Goal: Transaction & Acquisition: Purchase product/service

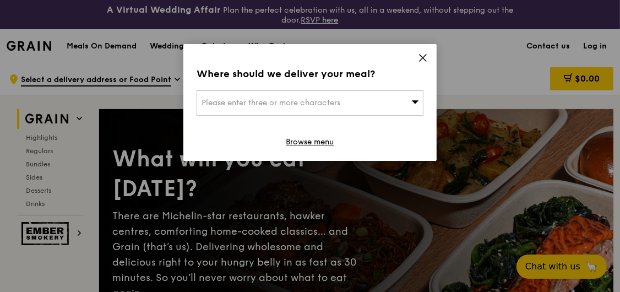
click at [419, 56] on icon at bounding box center [423, 58] width 10 height 10
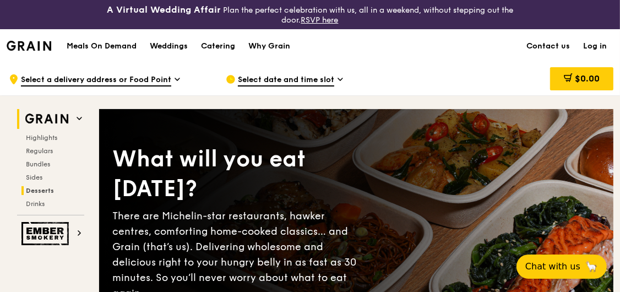
click at [43, 190] on span "Desserts" at bounding box center [40, 191] width 28 height 8
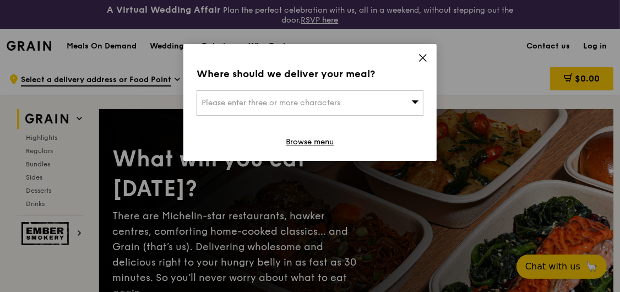
click at [423, 53] on icon at bounding box center [423, 58] width 10 height 10
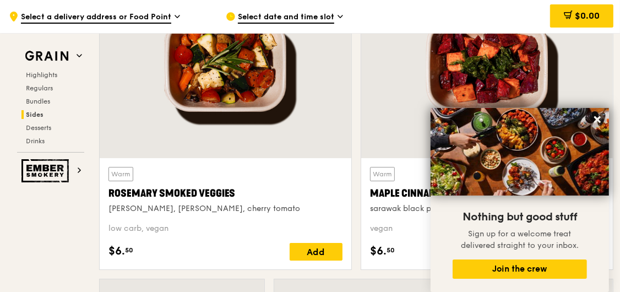
scroll to position [2861, 0]
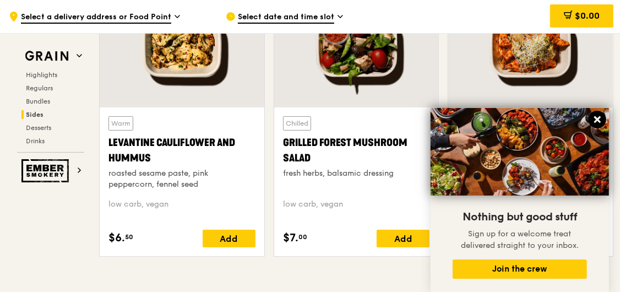
click at [597, 121] on icon at bounding box center [597, 119] width 7 height 7
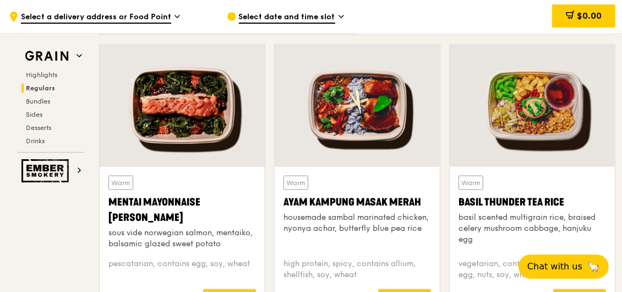
scroll to position [1027, 0]
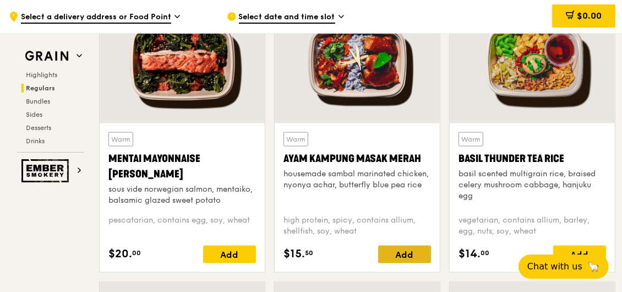
click at [404, 254] on div "Add" at bounding box center [404, 254] width 53 height 18
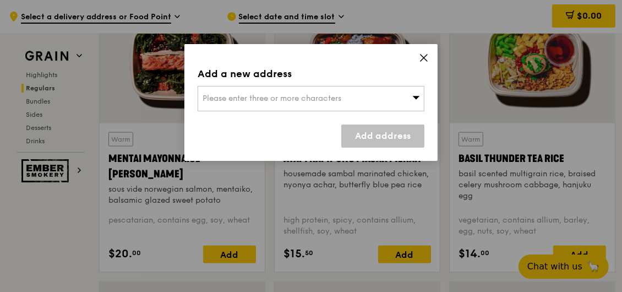
click at [422, 54] on icon at bounding box center [424, 58] width 10 height 10
